Goal: Task Accomplishment & Management: Complete application form

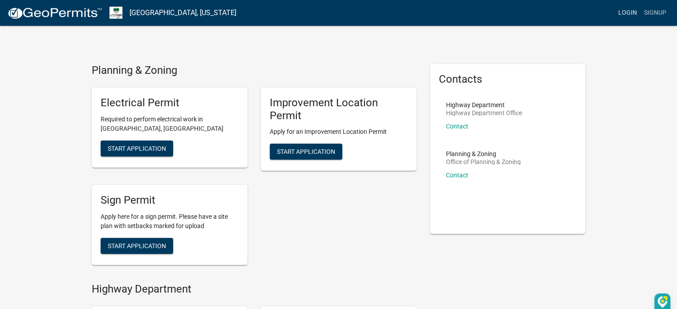
click at [636, 11] on link "Login" at bounding box center [628, 12] width 26 height 17
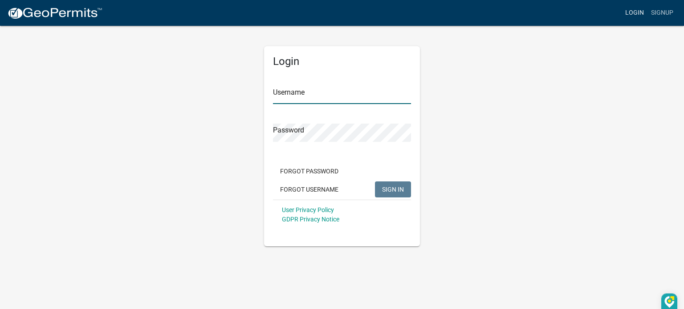
type input "[EMAIL_ADDRESS][DOMAIN_NAME]"
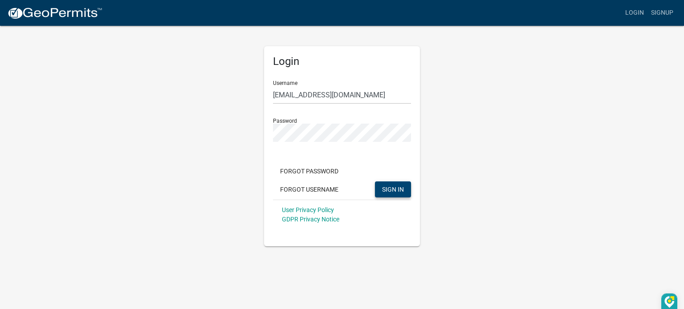
click at [390, 191] on span "SIGN IN" at bounding box center [393, 189] width 22 height 7
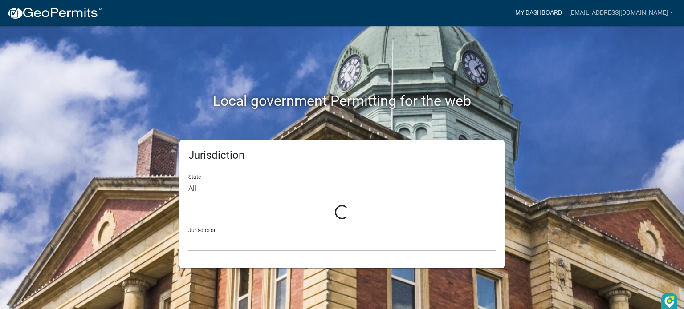
click at [528, 14] on link "My Dashboard" at bounding box center [538, 12] width 54 height 17
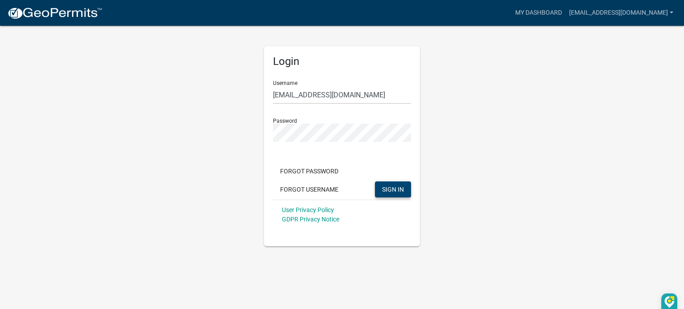
click at [379, 189] on button "SIGN IN" at bounding box center [393, 190] width 36 height 16
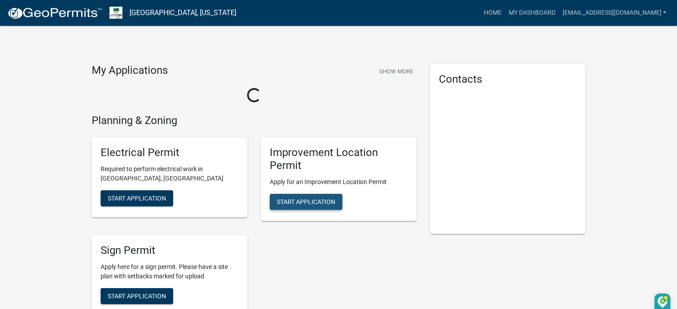
click at [326, 202] on span "Start Application" at bounding box center [306, 201] width 58 height 7
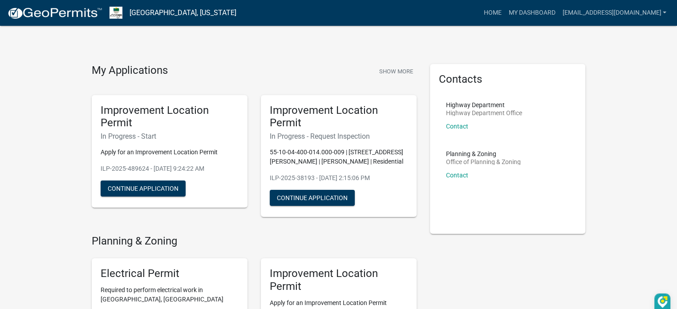
scroll to position [134, 0]
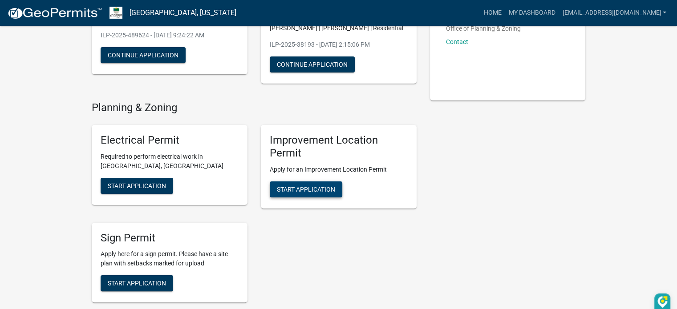
click at [308, 187] on span "Start Application" at bounding box center [306, 189] width 58 height 7
